Goal: Transaction & Acquisition: Purchase product/service

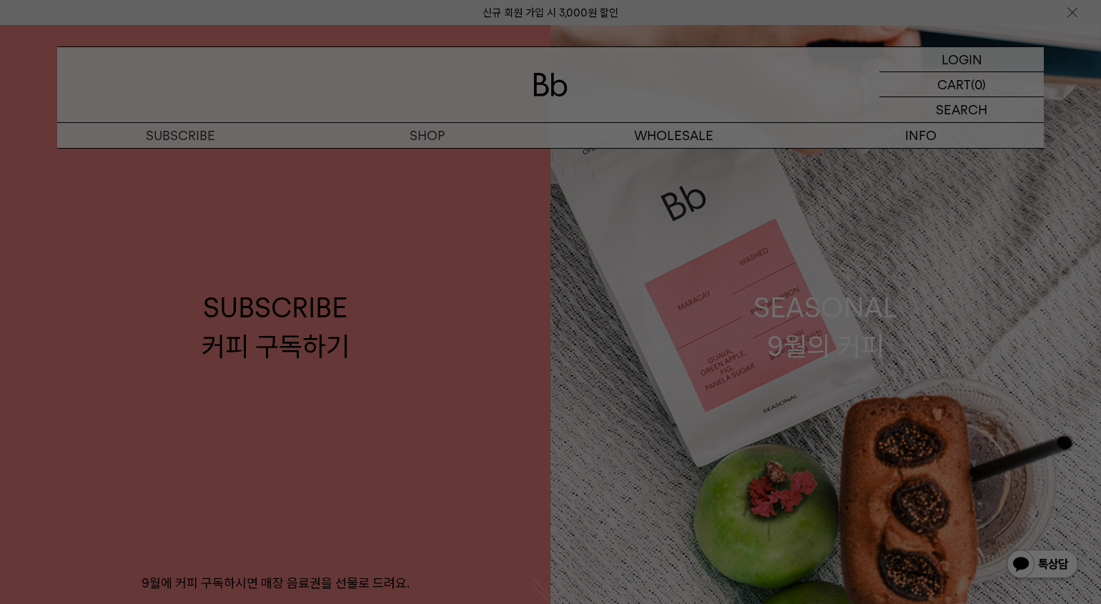
click at [651, 132] on div at bounding box center [550, 302] width 1101 height 604
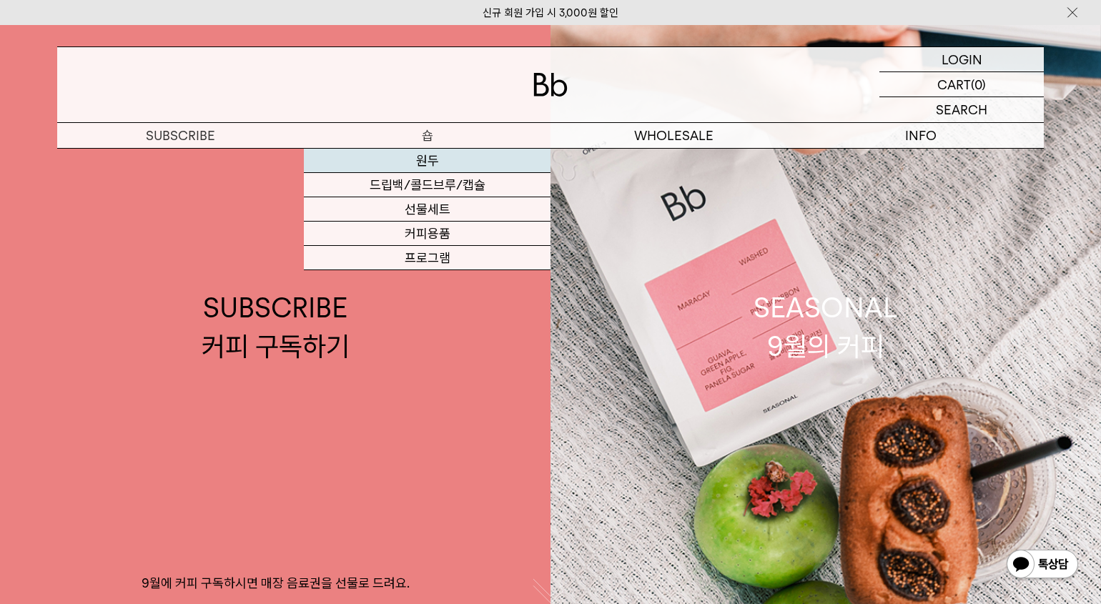
click at [430, 157] on link "원두" at bounding box center [427, 161] width 247 height 24
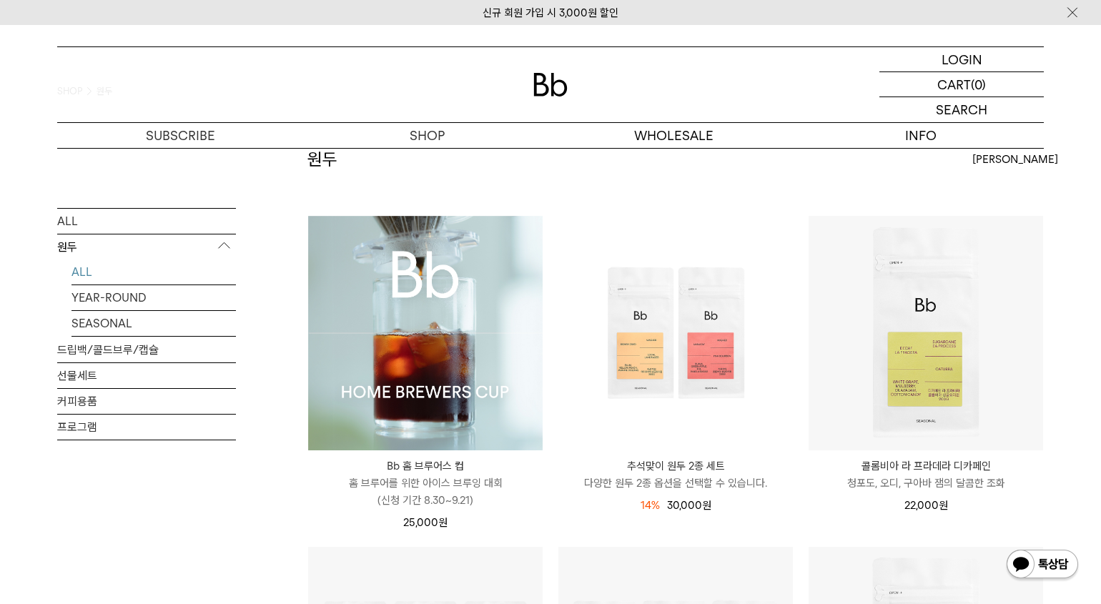
scroll to position [72, 0]
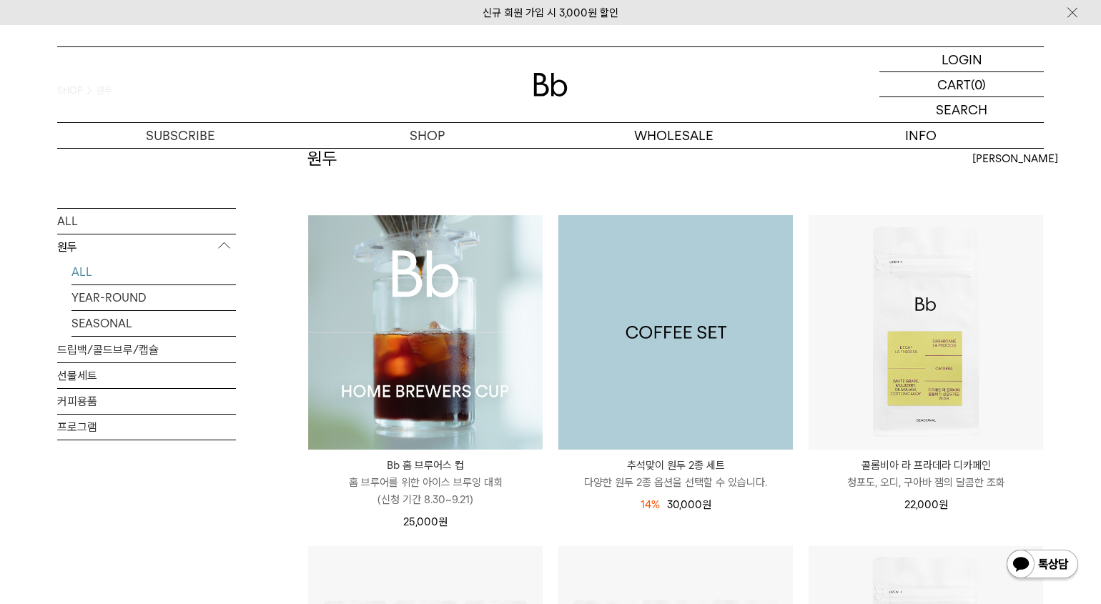
click at [710, 360] on img at bounding box center [675, 332] width 235 height 235
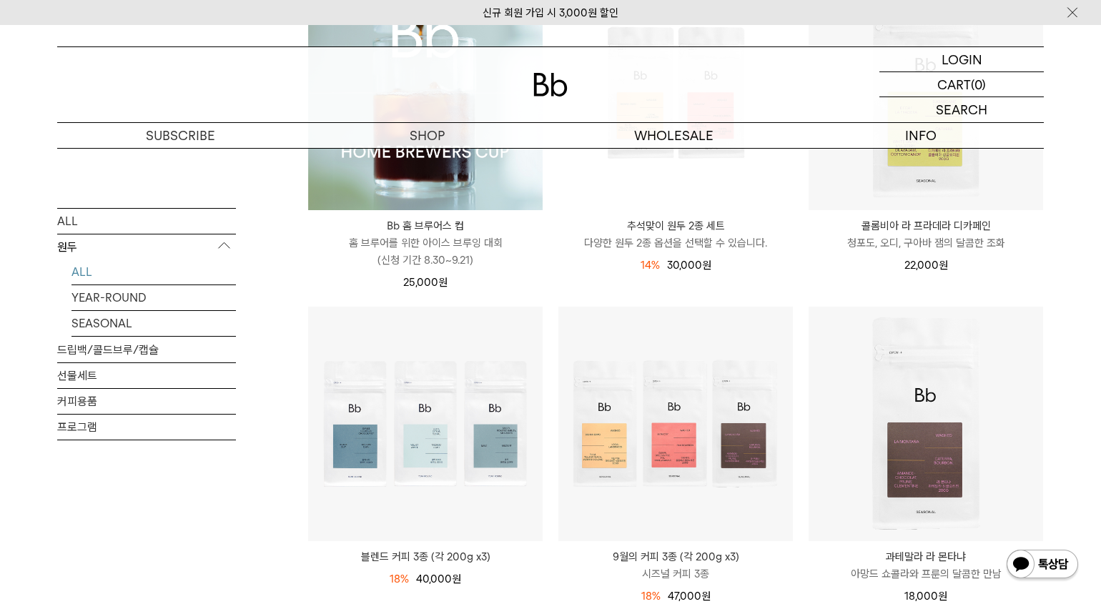
scroll to position [286, 0]
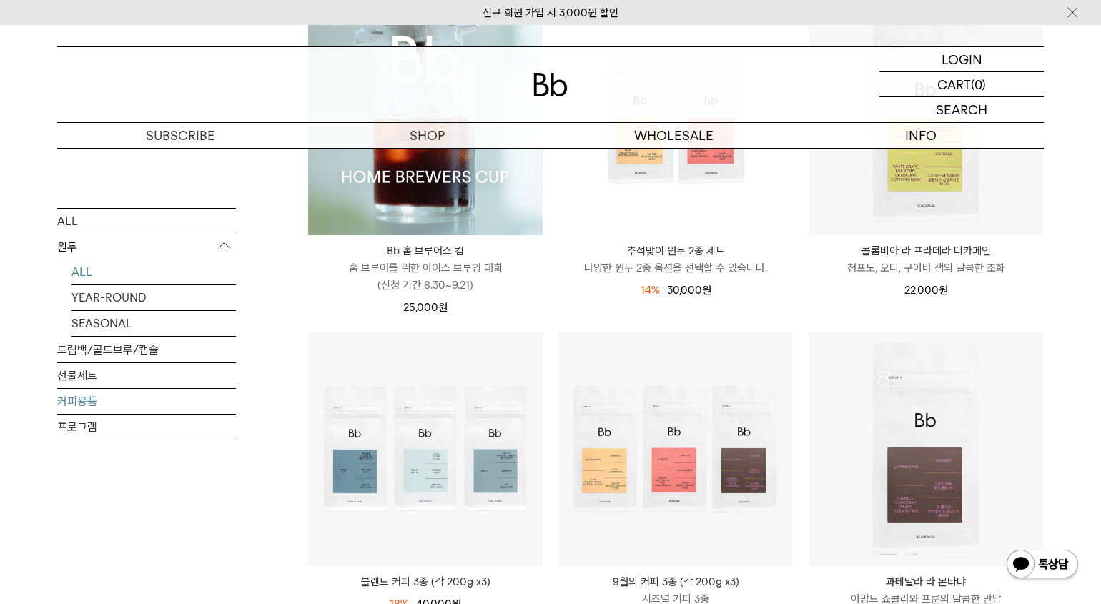
click at [109, 395] on link "커피용품" at bounding box center [146, 400] width 179 height 25
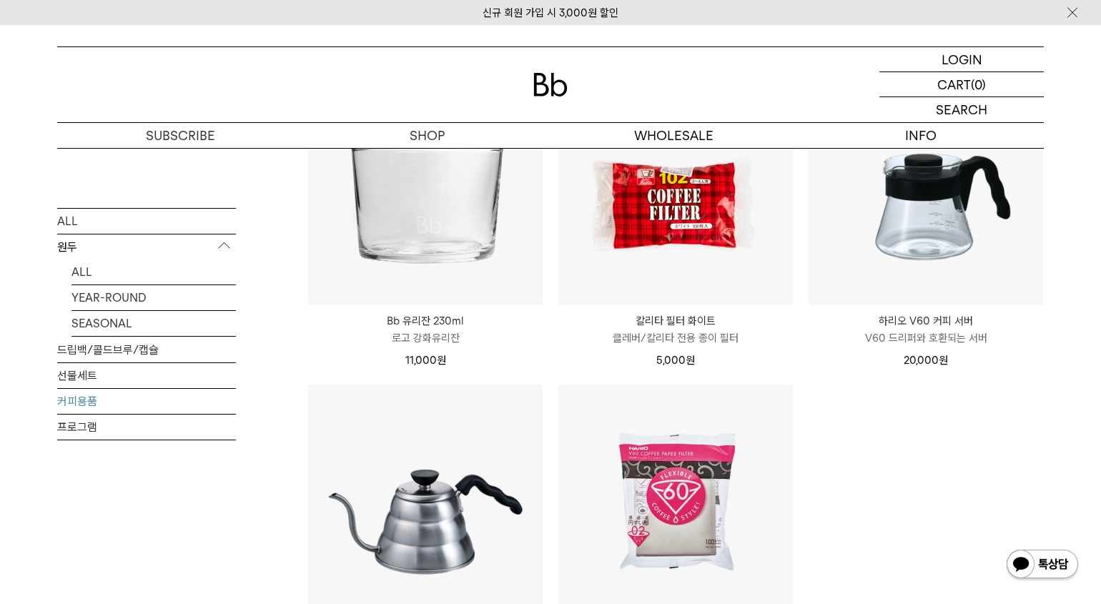
scroll to position [215, 0]
